Goal: Information Seeking & Learning: Learn about a topic

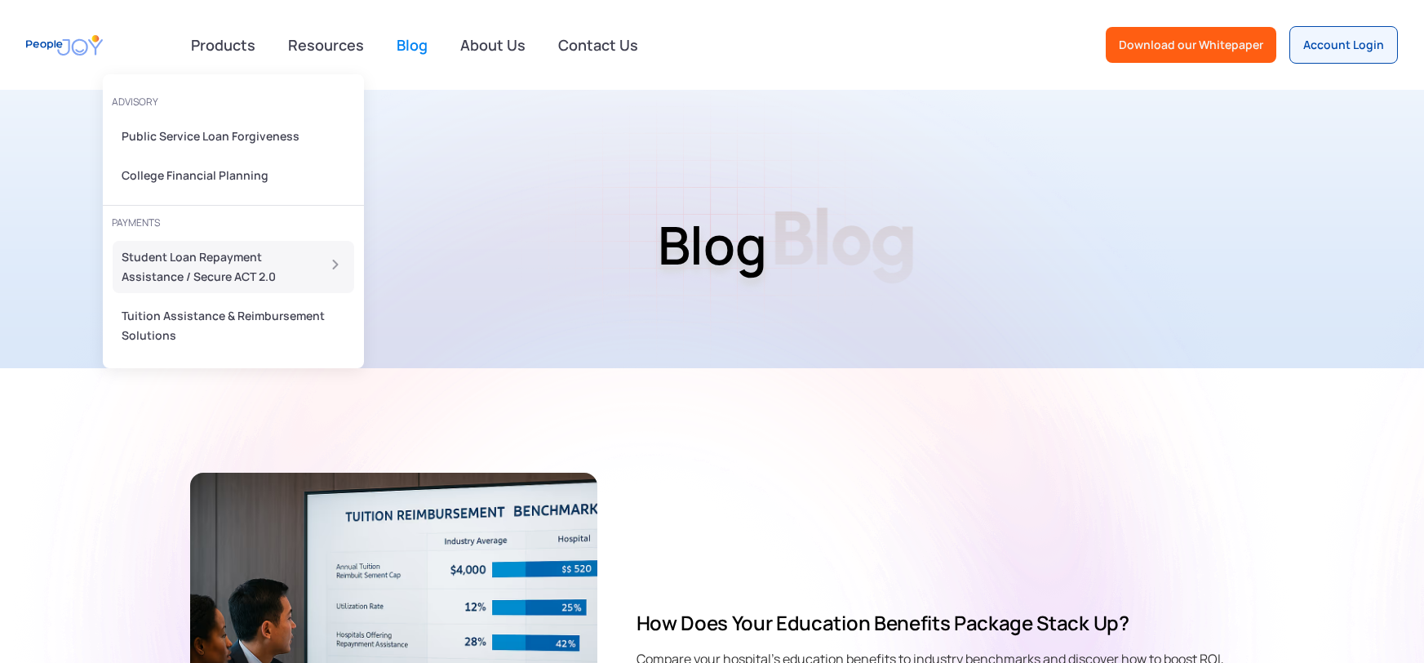
click at [222, 281] on div "Student Loan Repayment Assistance / Secure ACT 2.0" at bounding box center [214, 266] width 184 height 39
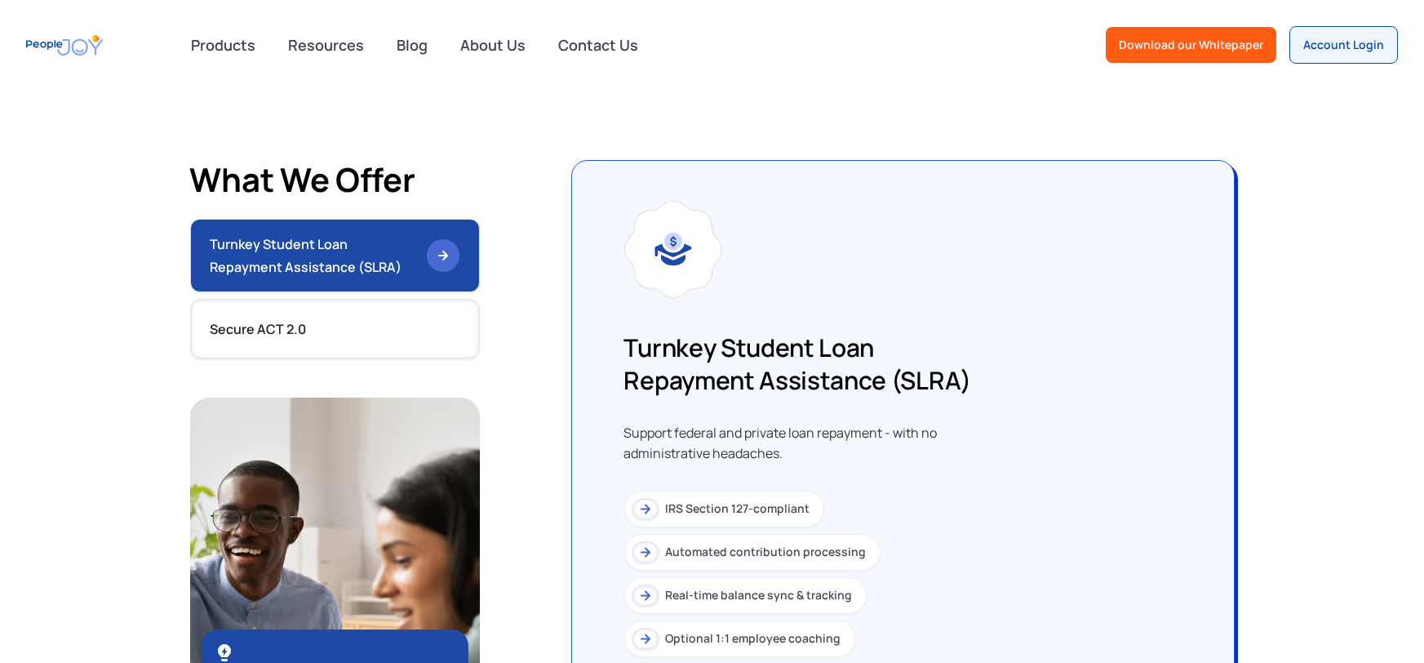
scroll to position [1404, 0]
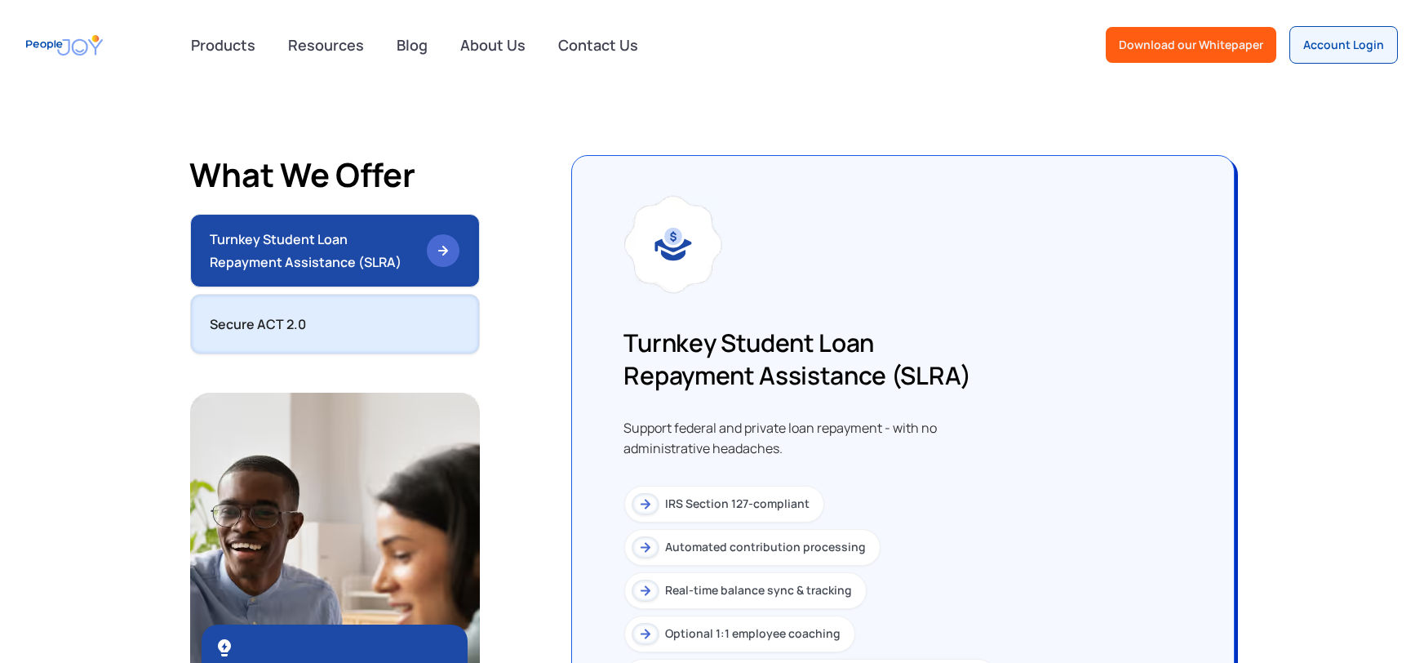
click at [303, 332] on div "Secure ACT 2.0" at bounding box center [259, 324] width 96 height 23
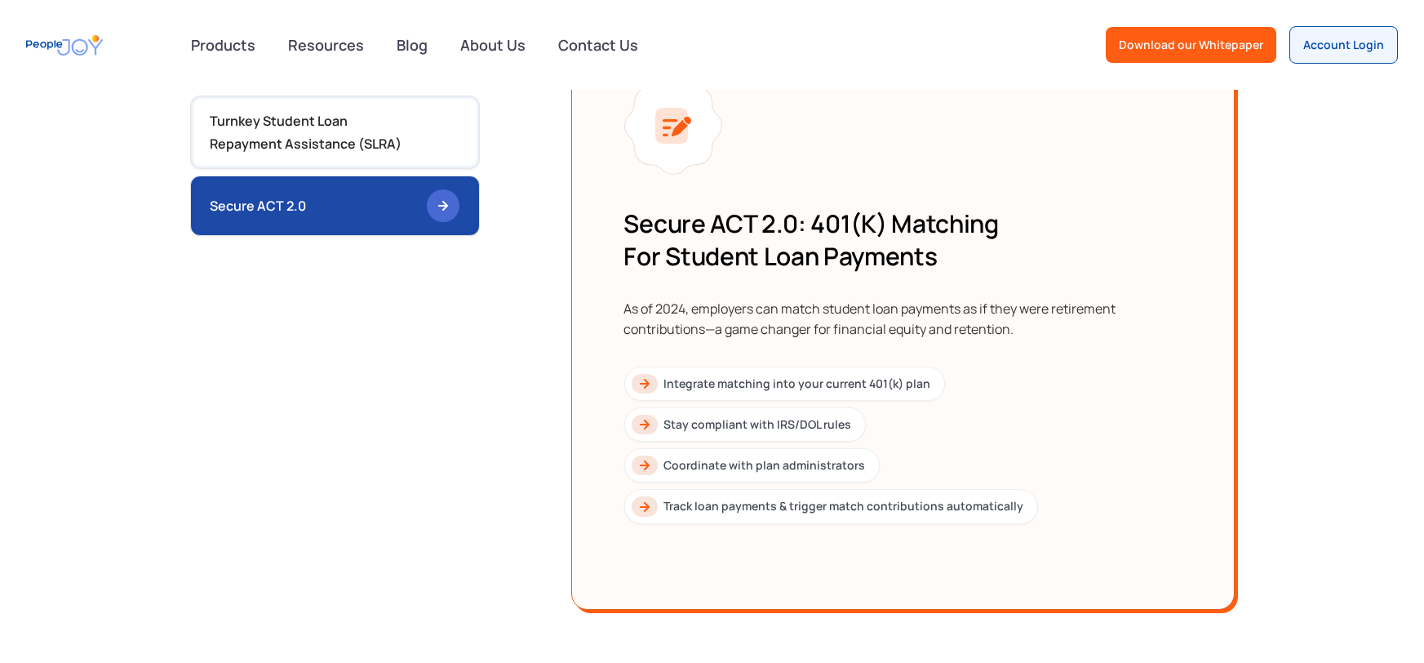
scroll to position [1526, 0]
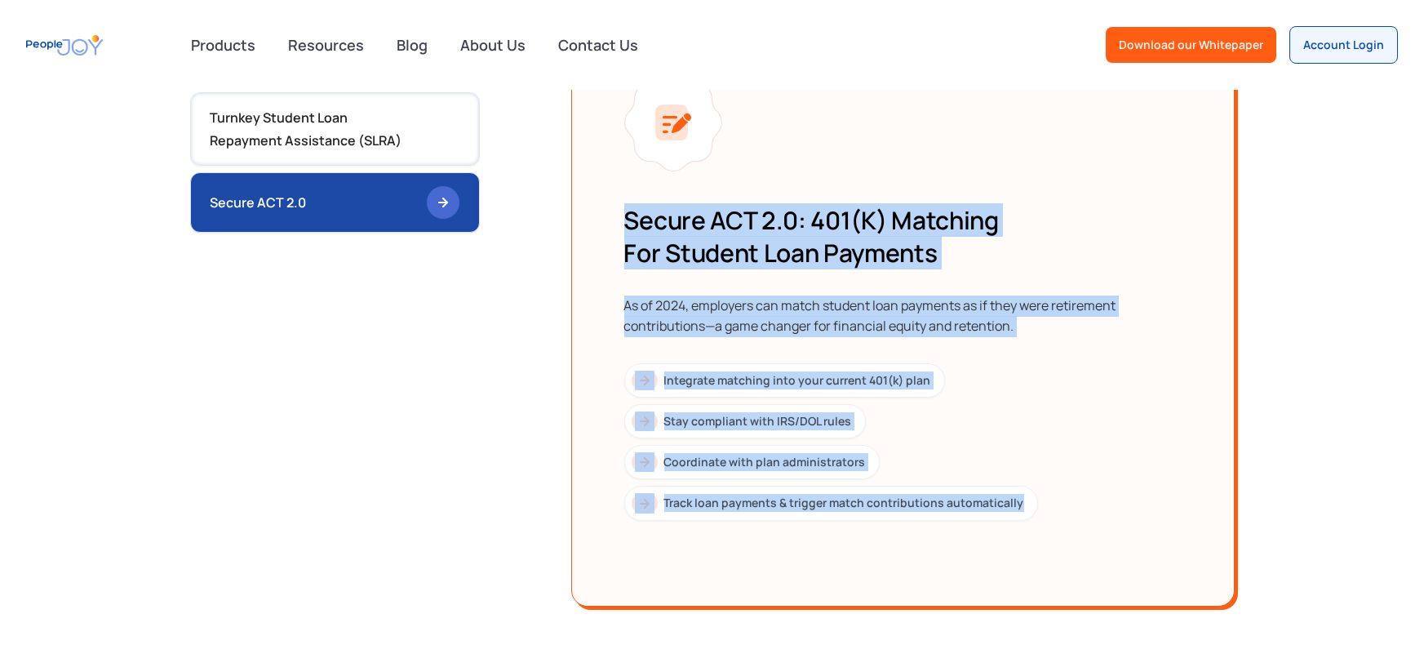
drag, startPoint x: 625, startPoint y: 221, endPoint x: 1107, endPoint y: 506, distance: 559.4
click at [1107, 506] on div "Secure ACT 2.0: 401(k) Matching for Student Loan Payments As of 2024, employers…" at bounding box center [902, 362] width 557 height 317
copy div "Secure ACT 2.0: 401(k) Matching for Student Loan Payments As of 2024, employers…"
